Goal: Register for event/course

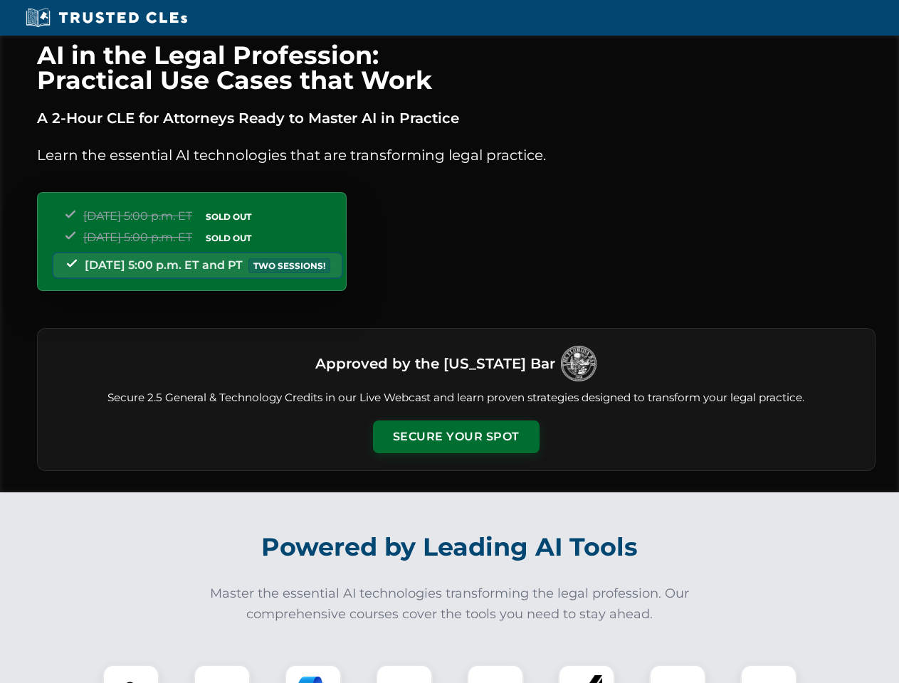
click at [455, 437] on button "Secure Your Spot" at bounding box center [456, 436] width 166 height 33
click at [131, 674] on img at bounding box center [130, 692] width 41 height 41
